Goal: Task Accomplishment & Management: Use online tool/utility

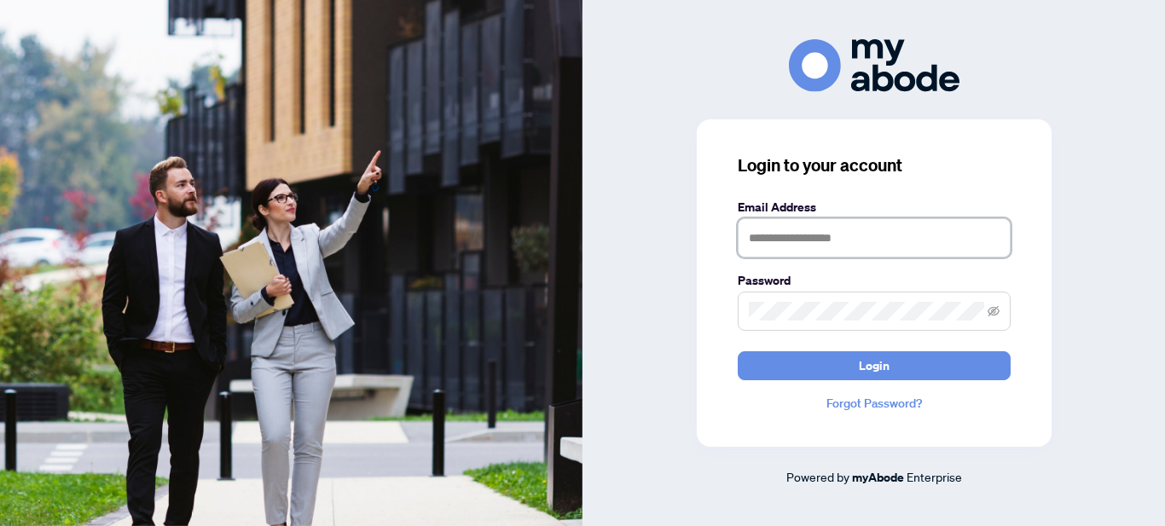
click at [845, 250] on input "text" at bounding box center [874, 237] width 273 height 39
type input "**********"
click at [738, 351] on button "Login" at bounding box center [874, 365] width 273 height 29
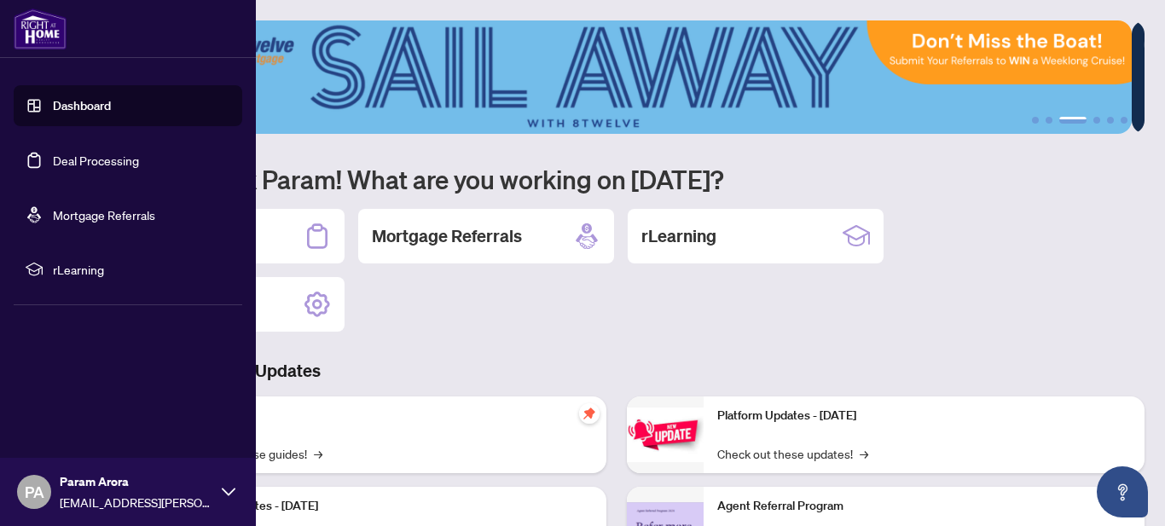
click at [57, 162] on link "Deal Processing" at bounding box center [96, 160] width 86 height 15
